Goal: Find specific page/section: Find specific page/section

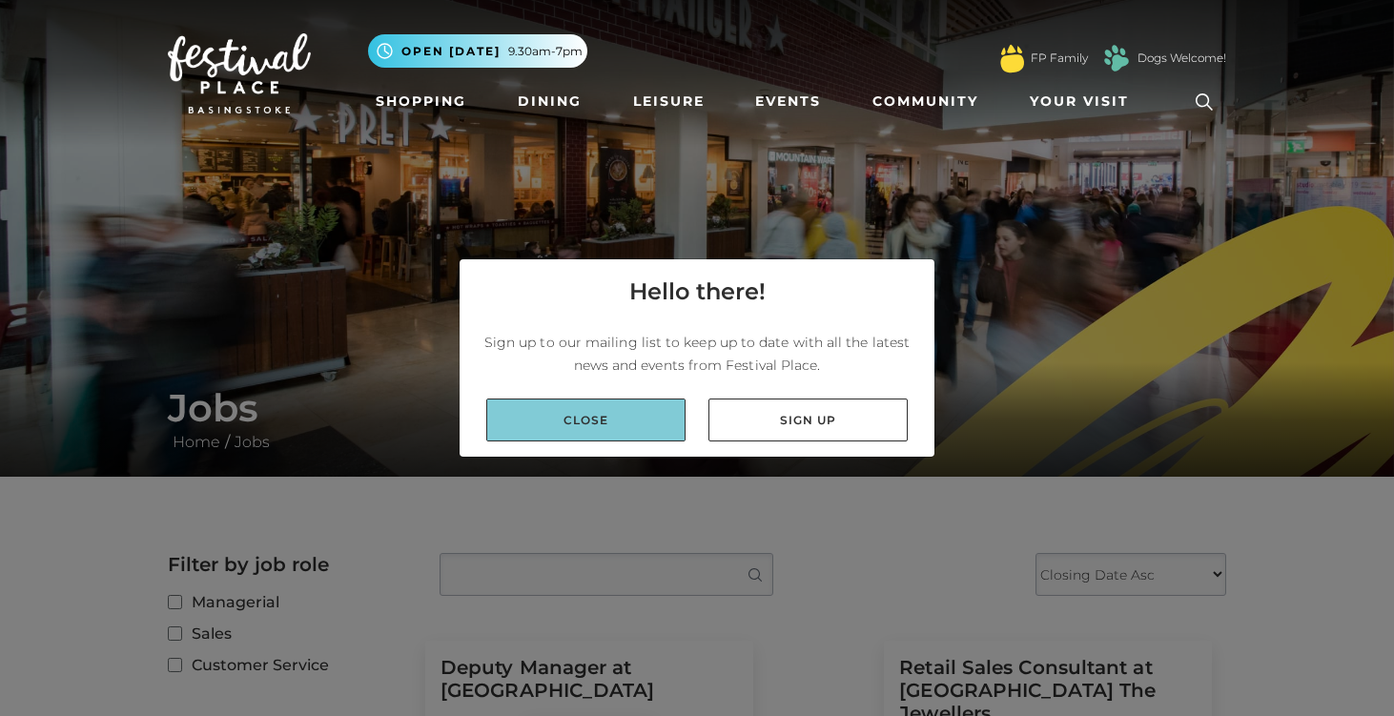
click at [649, 418] on link "Close" at bounding box center [585, 420] width 199 height 43
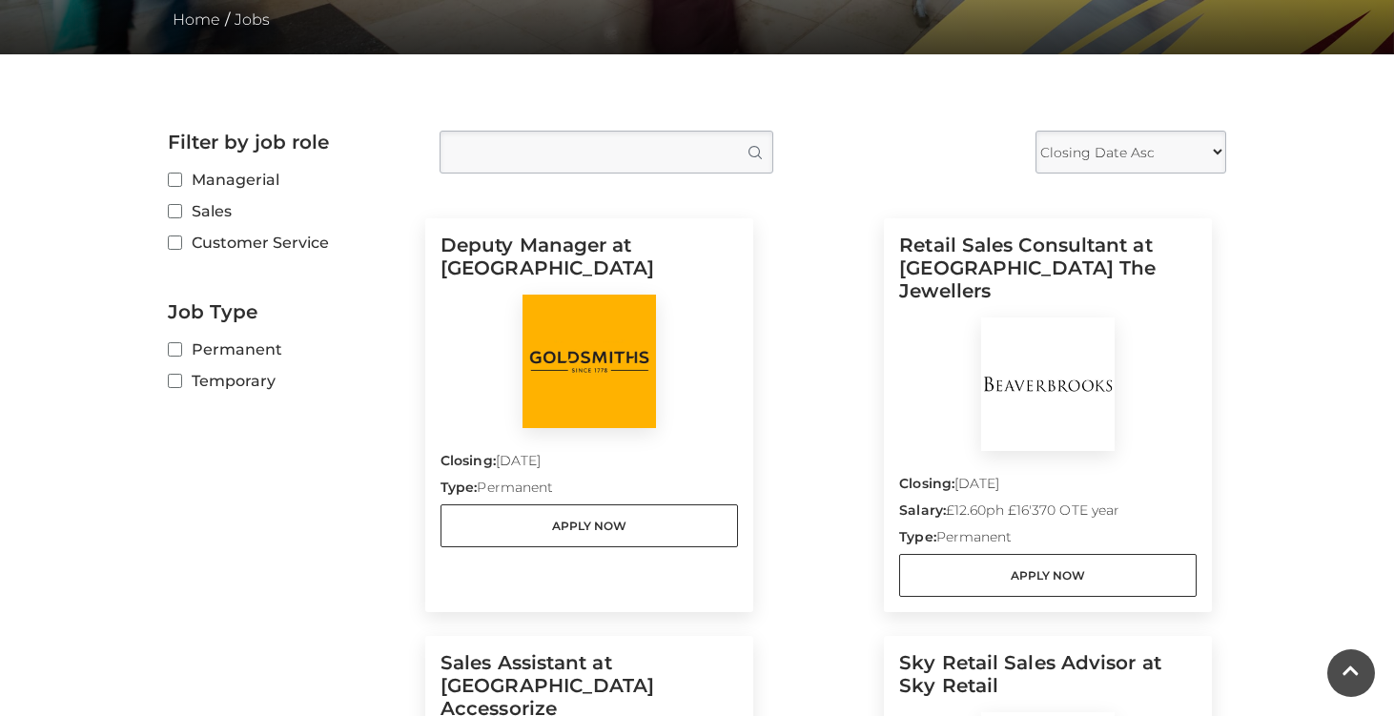
scroll to position [426, 0]
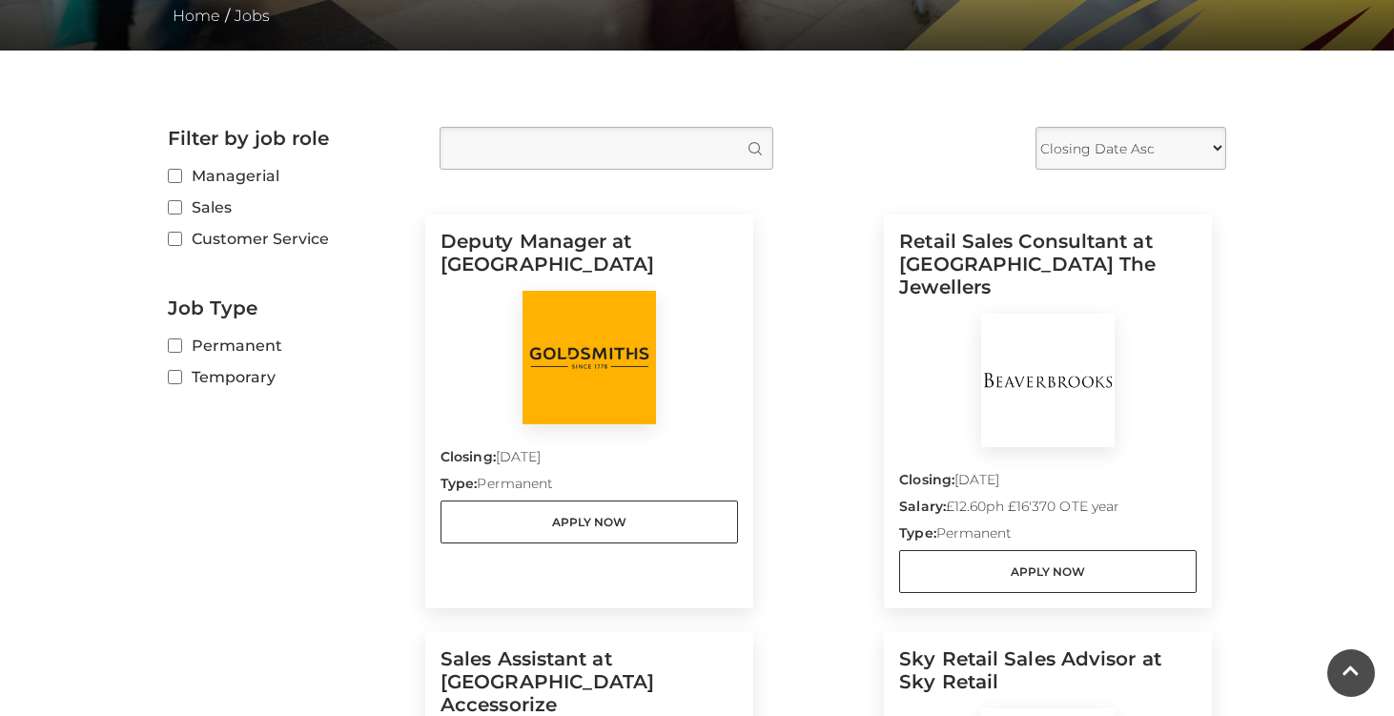
click at [188, 372] on label "Temporary" at bounding box center [289, 377] width 243 height 24
click at [180, 372] on input "Temporary" at bounding box center [174, 378] width 12 height 12
checkbox input "true"
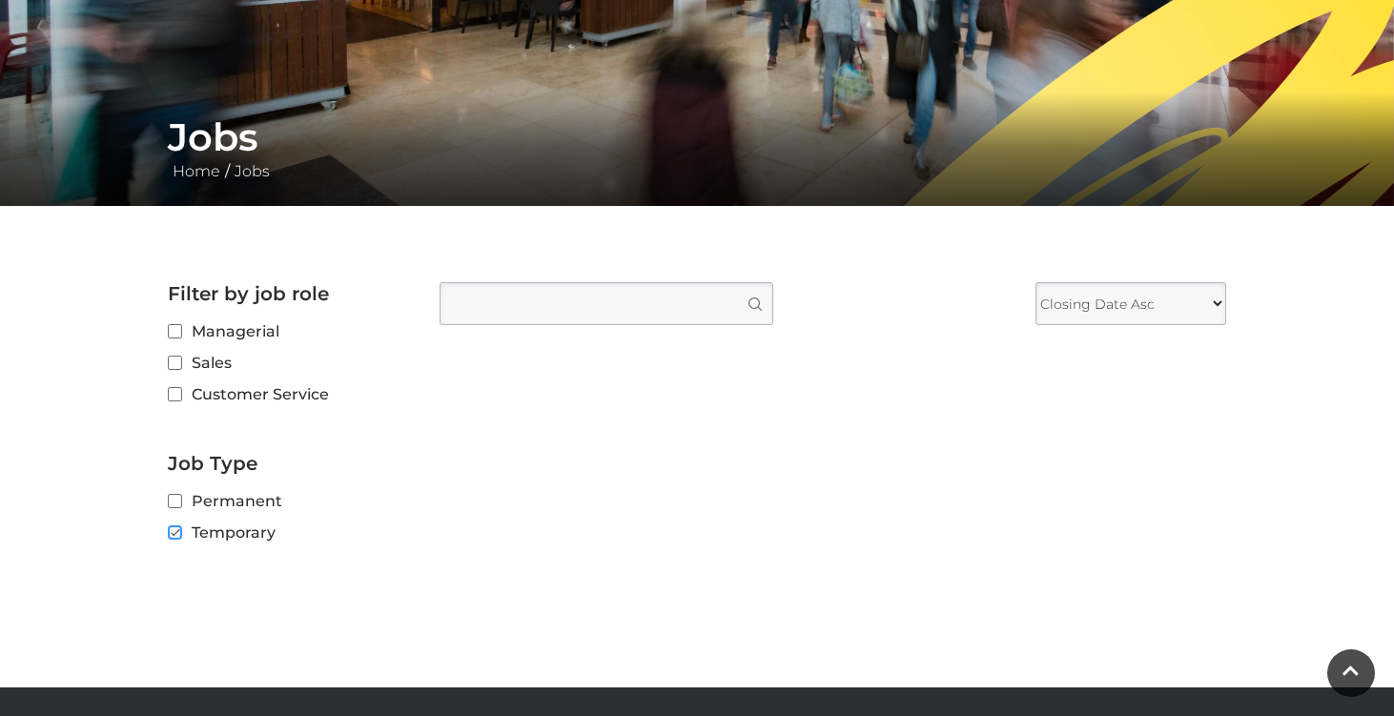
scroll to position [272, 0]
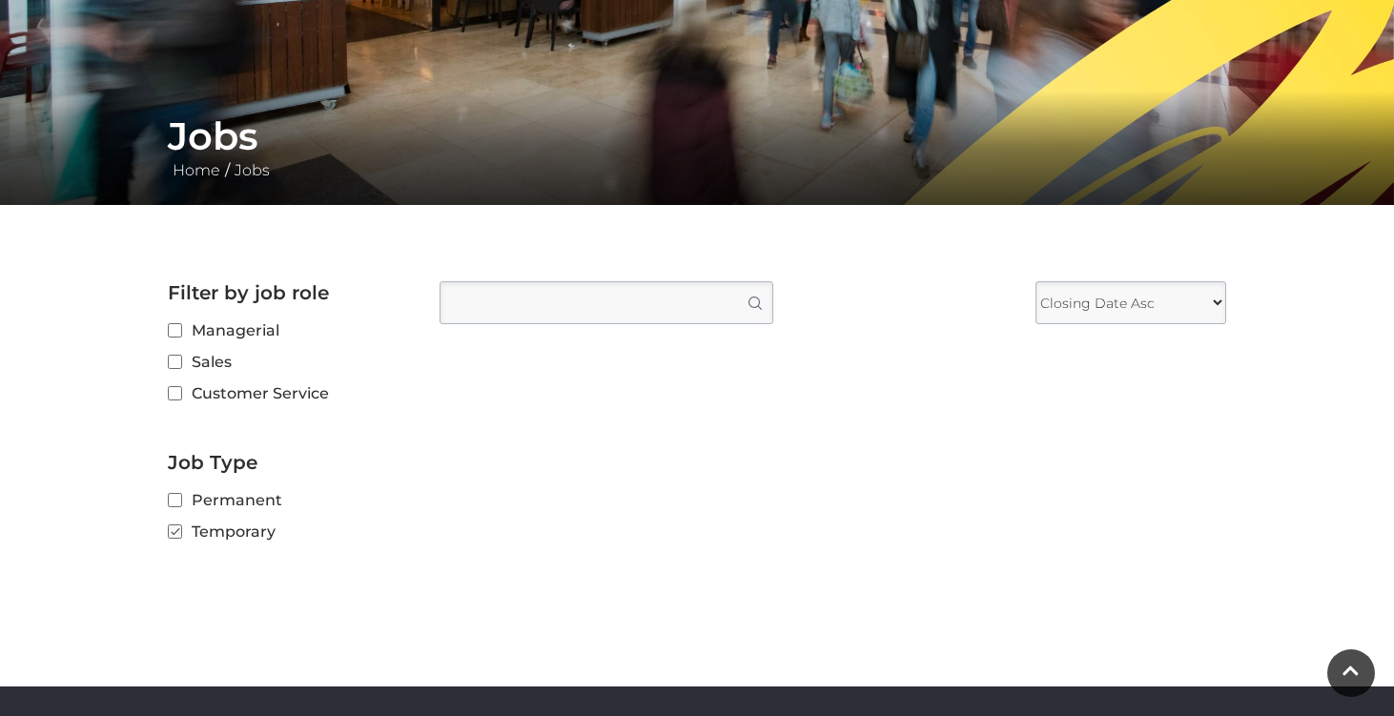
click at [186, 393] on label "Customer Service" at bounding box center [289, 393] width 243 height 24
click at [180, 393] on input "Customer Service" at bounding box center [174, 394] width 12 height 12
click at [186, 393] on label "Customer Service" at bounding box center [289, 393] width 243 height 24
click at [180, 393] on input "Customer Service" at bounding box center [174, 394] width 12 height 12
checkbox input "false"
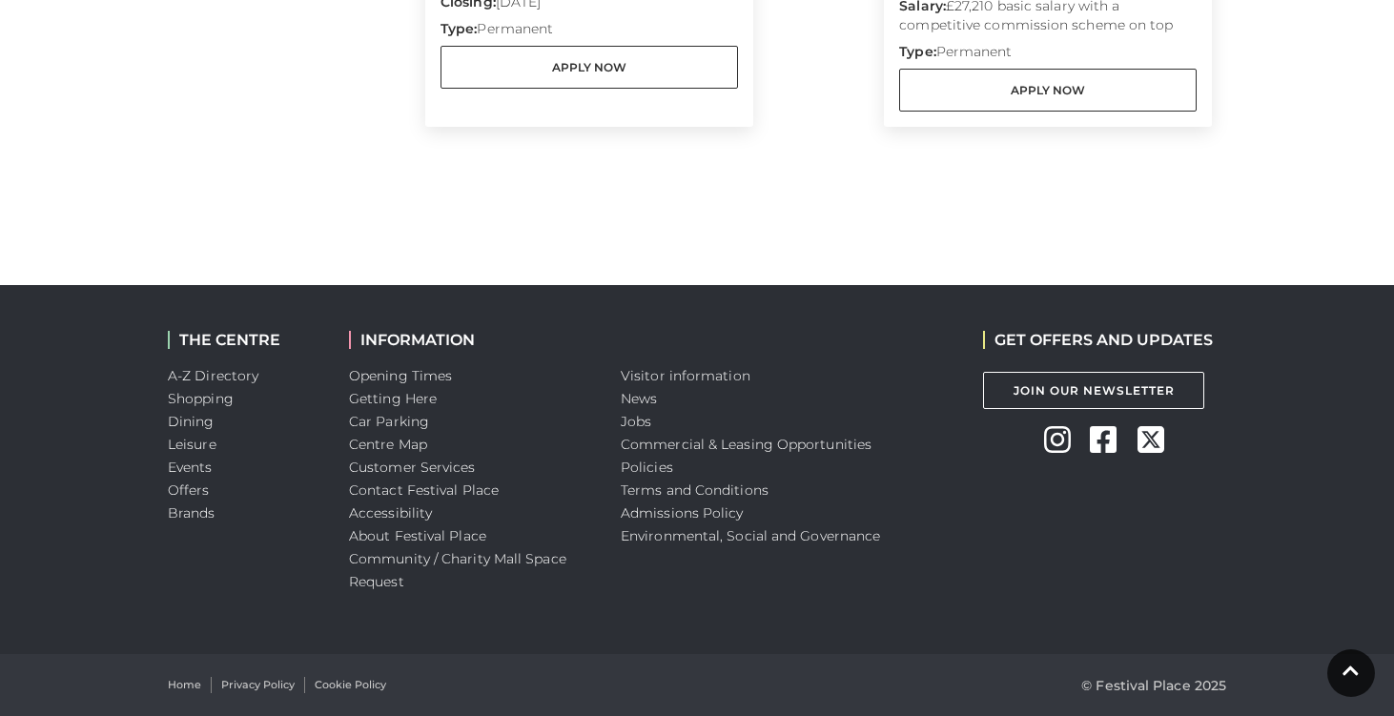
scroll to position [0, 0]
